Goal: Information Seeking & Learning: Check status

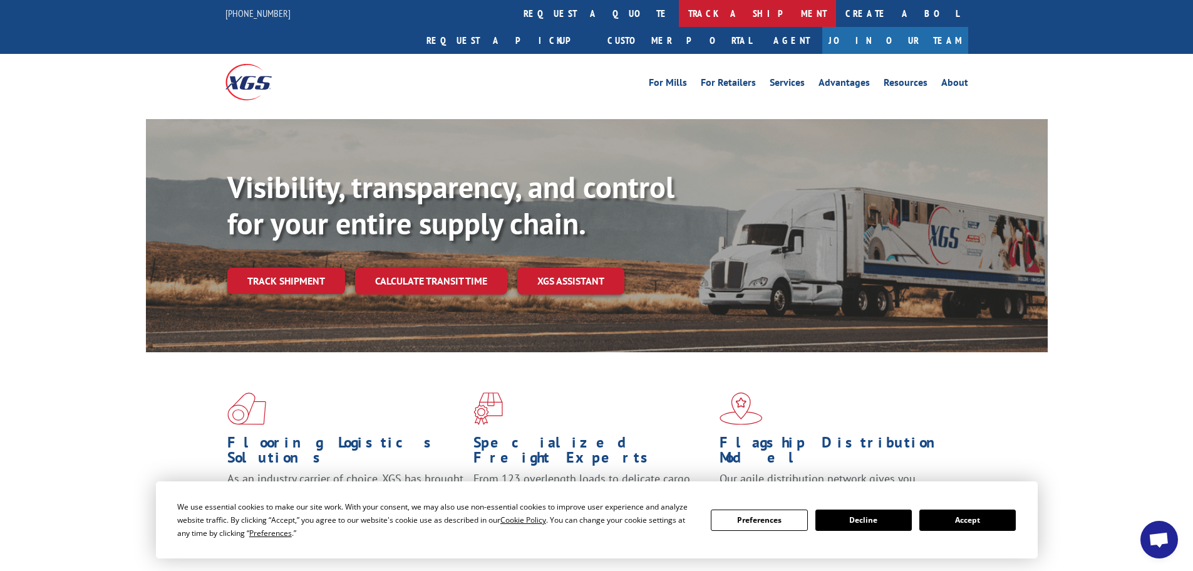
click at [679, 11] on link "track a shipment" at bounding box center [757, 13] width 157 height 27
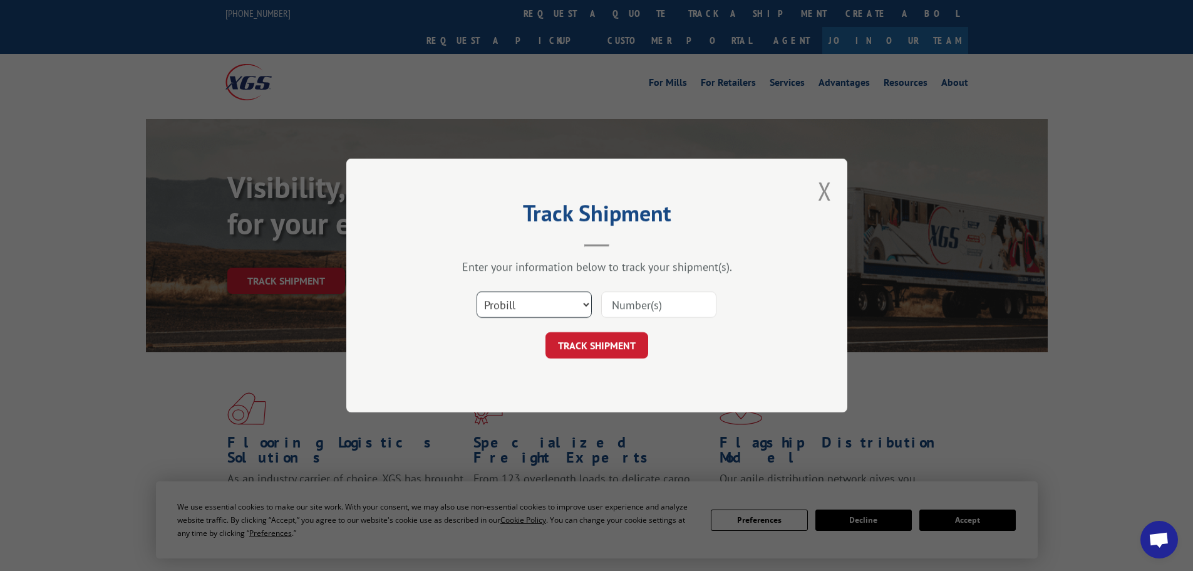
click at [537, 305] on select "Select category... Probill BOL PO" at bounding box center [534, 304] width 115 height 26
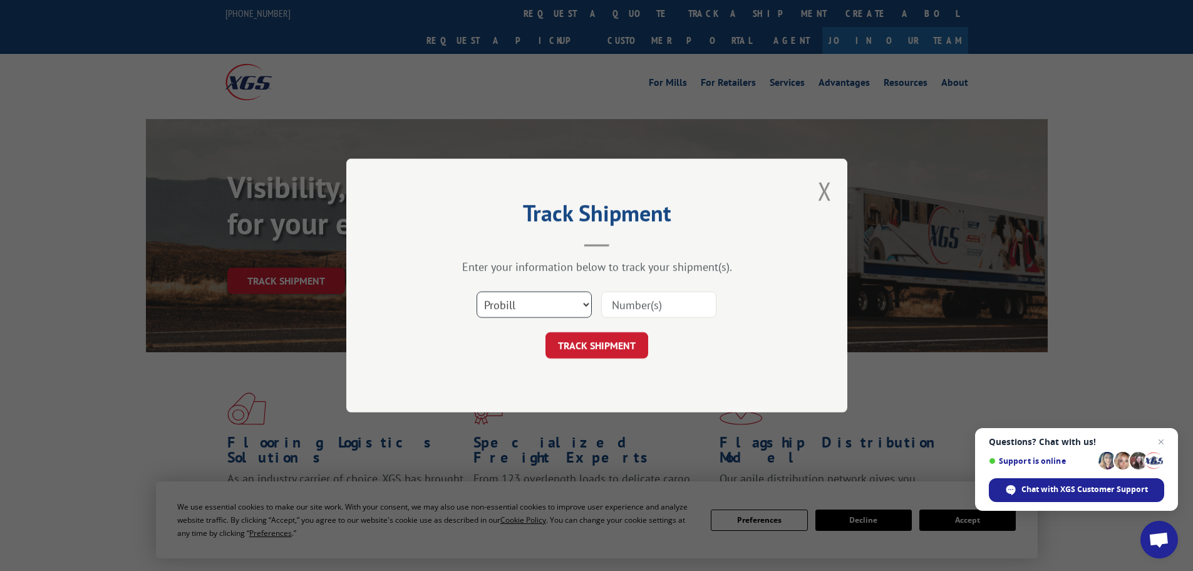
drag, startPoint x: 537, startPoint y: 305, endPoint x: 561, endPoint y: 300, distance: 24.9
click at [537, 305] on select "Select category... Probill BOL PO" at bounding box center [534, 304] width 115 height 26
click at [561, 308] on select "Select category... Probill BOL PO" at bounding box center [534, 304] width 115 height 26
click at [618, 303] on input at bounding box center [658, 304] width 115 height 26
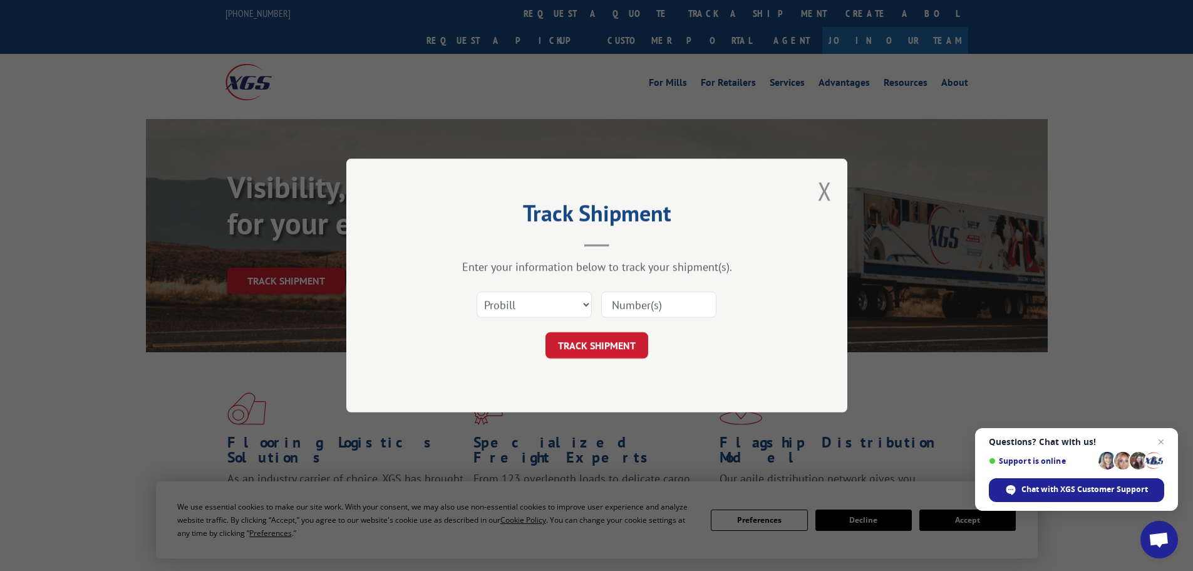
paste input "17606319"
type input "17606319"
click at [614, 342] on button "TRACK SHIPMENT" at bounding box center [597, 345] width 103 height 26
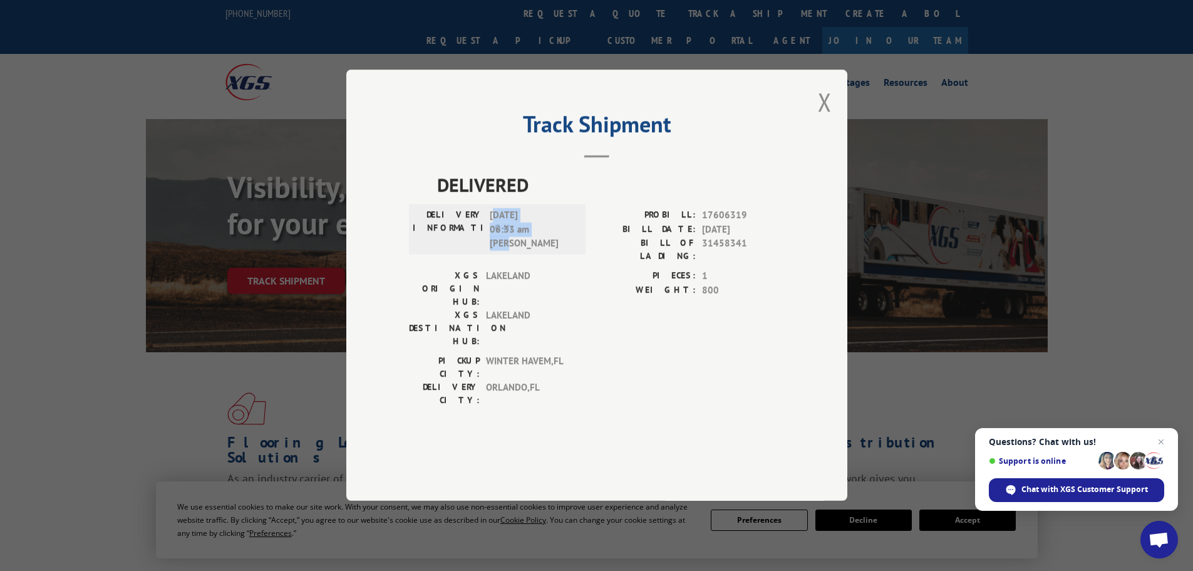
drag, startPoint x: 494, startPoint y: 252, endPoint x: 537, endPoint y: 272, distance: 47.9
click at [537, 251] on span "[DATE] 06:33 am [PERSON_NAME]" at bounding box center [532, 230] width 85 height 43
drag, startPoint x: 502, startPoint y: 249, endPoint x: 525, endPoint y: 275, distance: 34.6
click at [525, 251] on span "[DATE] 06:33 am [PERSON_NAME]" at bounding box center [532, 230] width 85 height 43
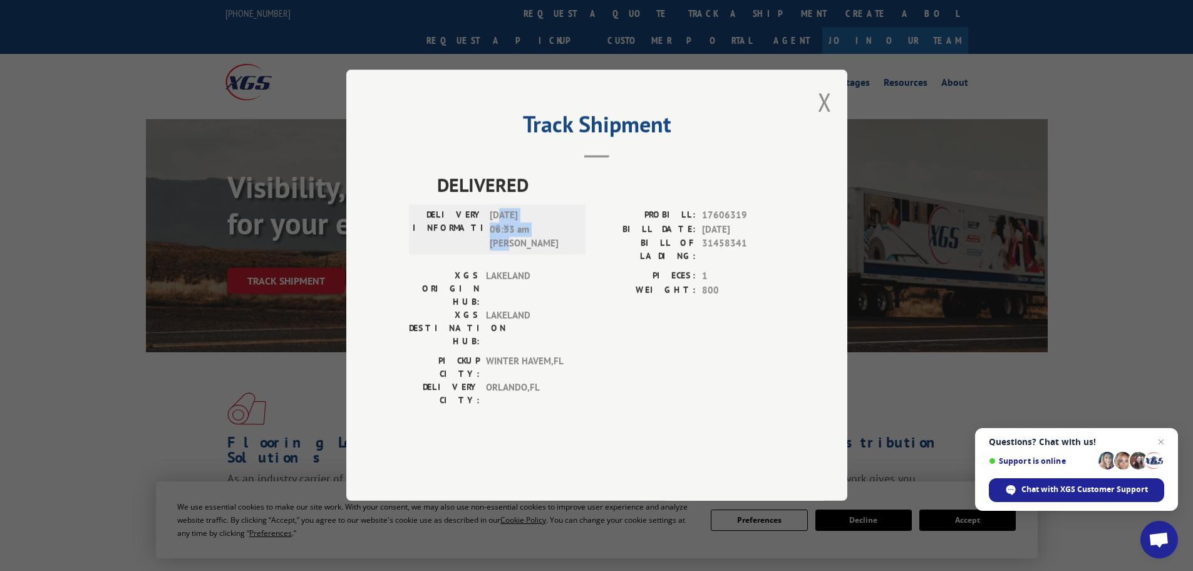
click at [525, 251] on span "[DATE] 06:33 am [PERSON_NAME]" at bounding box center [532, 230] width 85 height 43
drag, startPoint x: 710, startPoint y: 249, endPoint x: 751, endPoint y: 277, distance: 49.7
click at [751, 263] on div "PROBILL: 17606319 BILL DATE: [DATE] BILL OF LADING: 31458341" at bounding box center [691, 236] width 188 height 54
click at [751, 263] on span "31458341" at bounding box center [743, 250] width 83 height 26
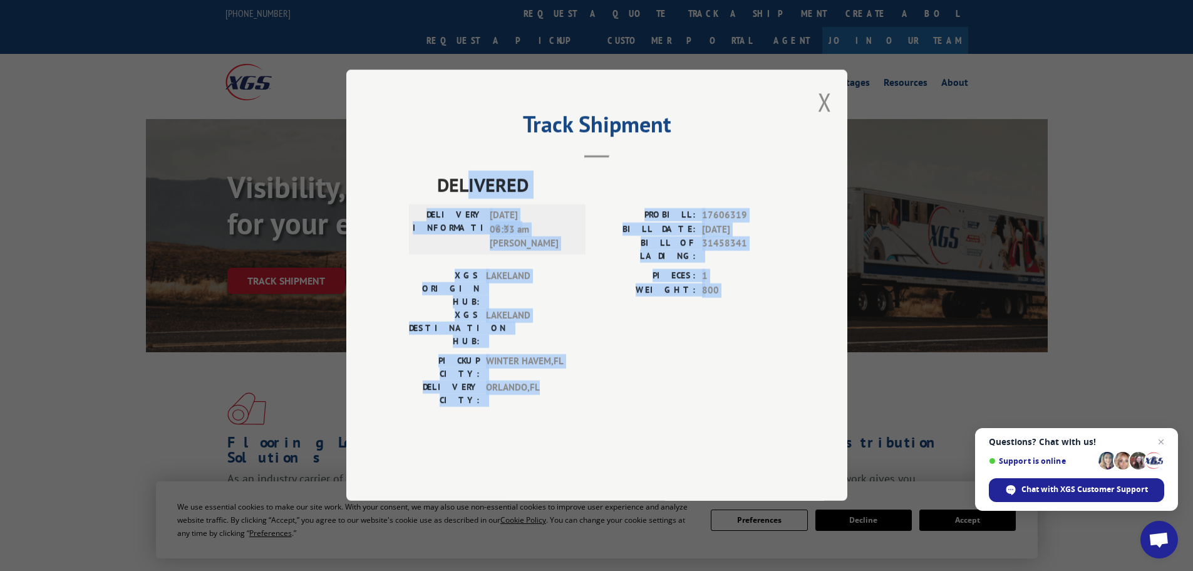
drag, startPoint x: 465, startPoint y: 217, endPoint x: 571, endPoint y: 361, distance: 177.9
click at [571, 361] on div "DELIVERED DELIVERY INFORMATION: [DATE] 06:33 am [PERSON_NAME]: 17606319 BILL DA…" at bounding box center [597, 292] width 376 height 242
click at [571, 381] on span "[GEOGRAPHIC_DATA] , [GEOGRAPHIC_DATA]" at bounding box center [528, 394] width 85 height 26
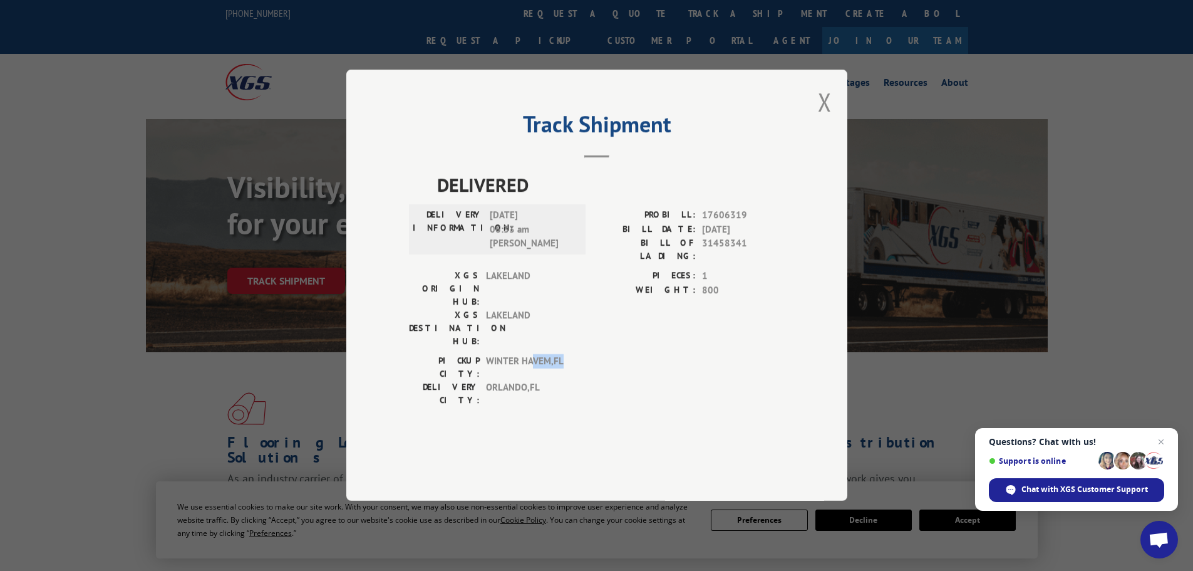
drag, startPoint x: 538, startPoint y: 351, endPoint x: 592, endPoint y: 355, distance: 54.0
click at [592, 355] on div "PICKUP CITY: WINTER HAVEM , [GEOGRAPHIC_DATA] DELIVERY CITY: [GEOGRAPHIC_DATA] …" at bounding box center [597, 384] width 376 height 59
click at [823, 118] on button "Close modal" at bounding box center [825, 101] width 14 height 33
